Goal: Information Seeking & Learning: Compare options

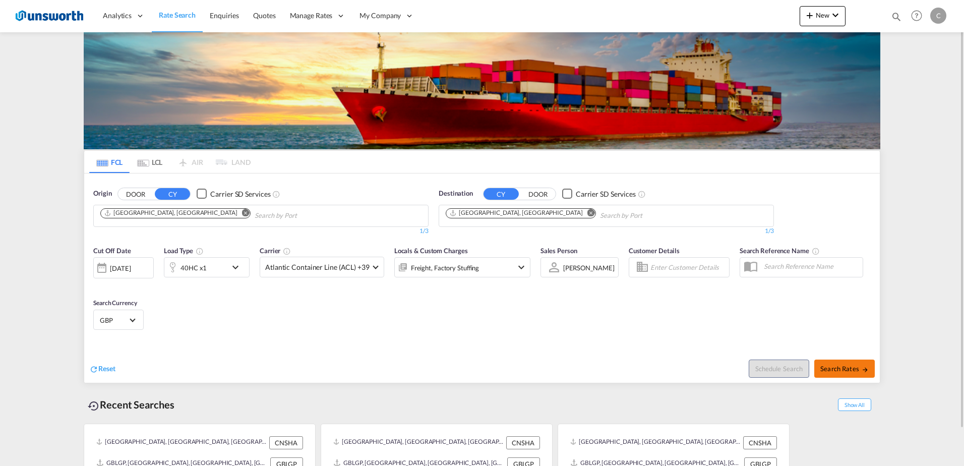
click at [834, 367] on span "Search Rates" at bounding box center [844, 368] width 48 height 8
type input "CNSHA to GBLGP / [DATE]"
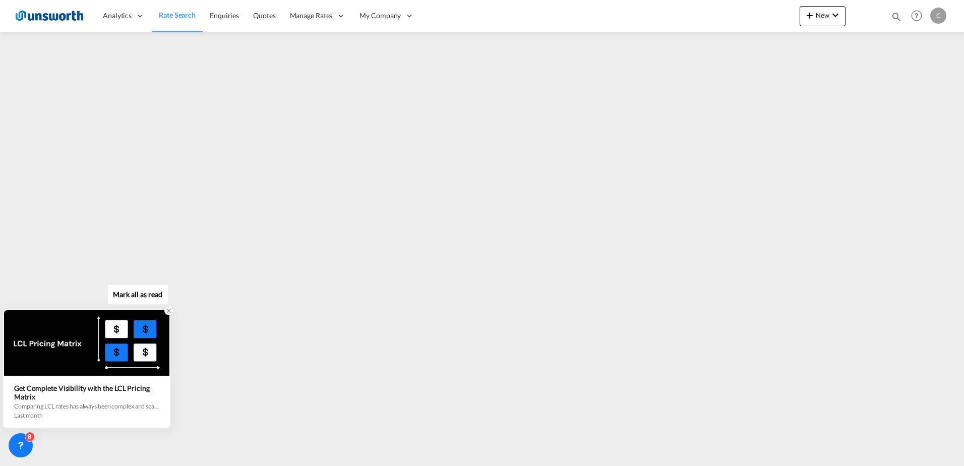
click at [166, 308] on icon at bounding box center [168, 310] width 7 height 7
